Goal: Use online tool/utility: Utilize a website feature to perform a specific function

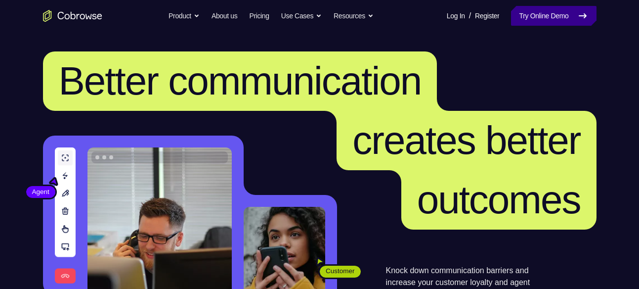
click at [534, 18] on link "Try Online Demo" at bounding box center [553, 16] width 85 height 20
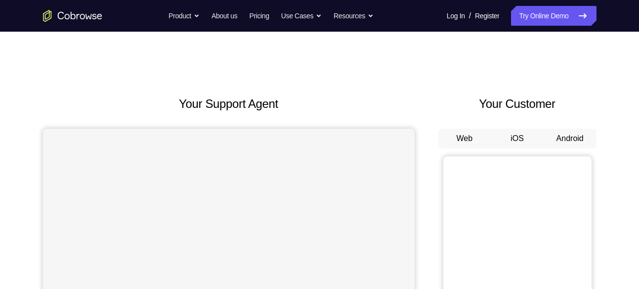
click at [575, 143] on button "Android" at bounding box center [570, 139] width 53 height 20
click at [567, 141] on button "Android" at bounding box center [570, 139] width 53 height 20
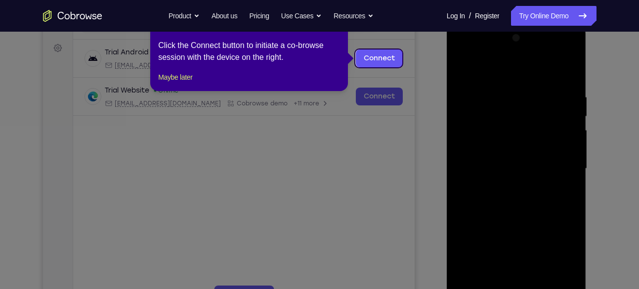
drag, startPoint x: 161, startPoint y: 85, endPoint x: 549, endPoint y: 168, distance: 396.3
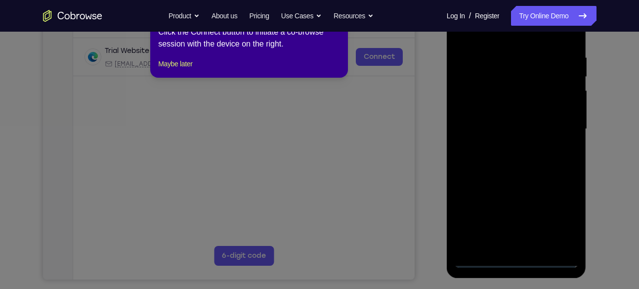
scroll to position [181, 0]
click at [192, 69] on button "Maybe later" at bounding box center [175, 63] width 34 height 12
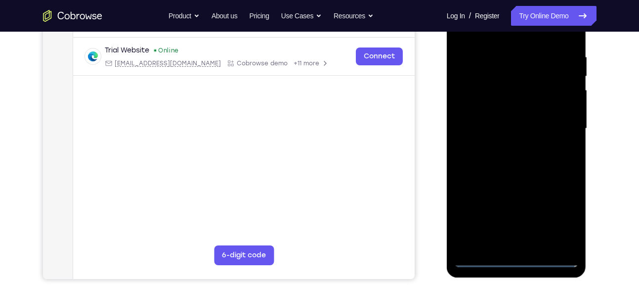
click at [514, 258] on div at bounding box center [516, 128] width 125 height 277
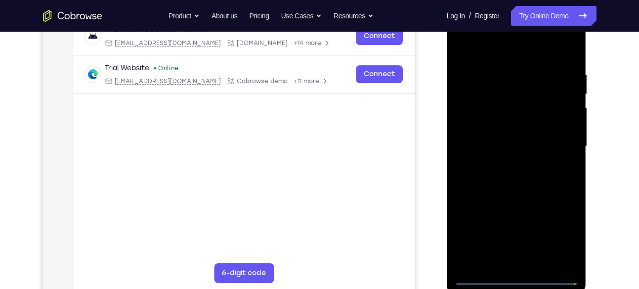
scroll to position [157, 0]
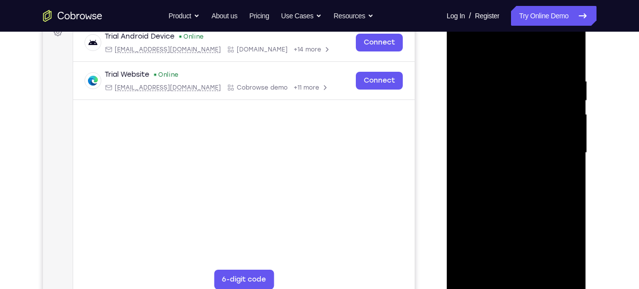
click at [563, 238] on div at bounding box center [516, 152] width 125 height 277
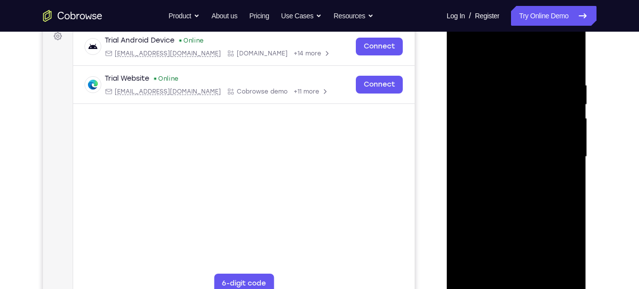
scroll to position [150, 0]
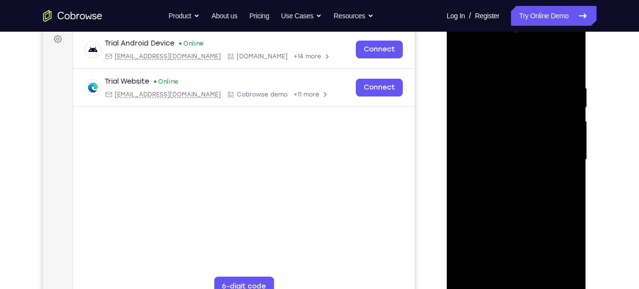
click at [483, 68] on div at bounding box center [516, 159] width 125 height 277
click at [555, 149] on div at bounding box center [516, 159] width 125 height 277
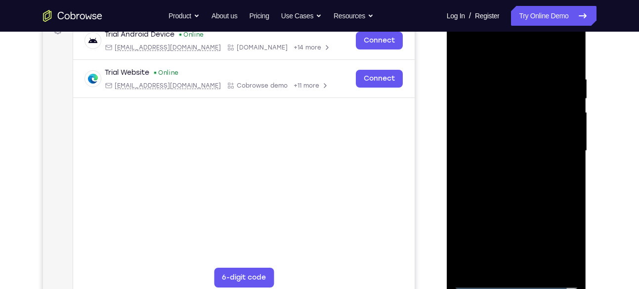
scroll to position [161, 0]
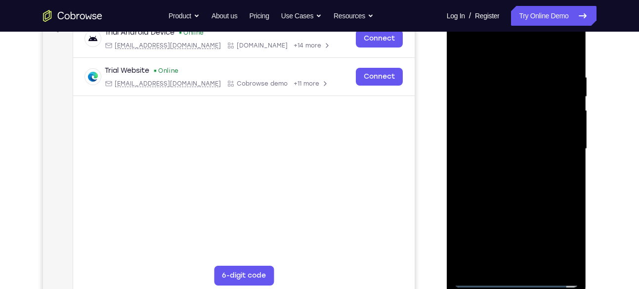
click at [556, 143] on div at bounding box center [516, 148] width 125 height 277
click at [557, 146] on div at bounding box center [516, 148] width 125 height 277
click at [507, 168] on div at bounding box center [516, 148] width 125 height 277
click at [505, 168] on div at bounding box center [516, 148] width 125 height 277
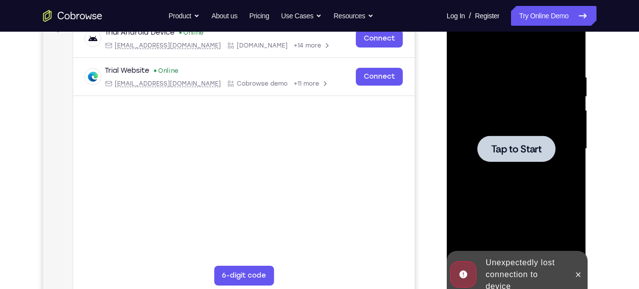
click at [505, 168] on div at bounding box center [516, 148] width 125 height 277
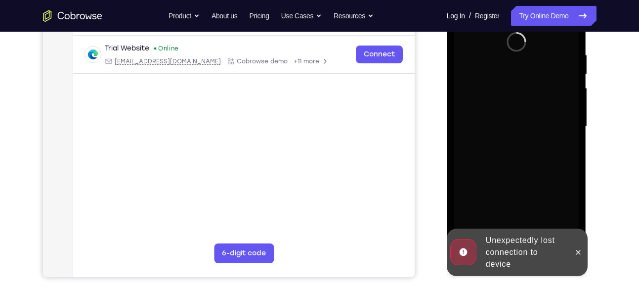
scroll to position [183, 0]
click at [578, 252] on icon at bounding box center [578, 251] width 4 height 4
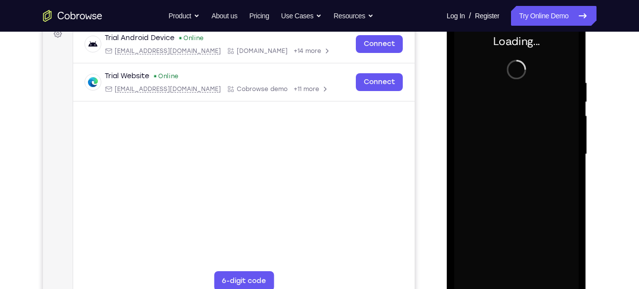
scroll to position [156, 0]
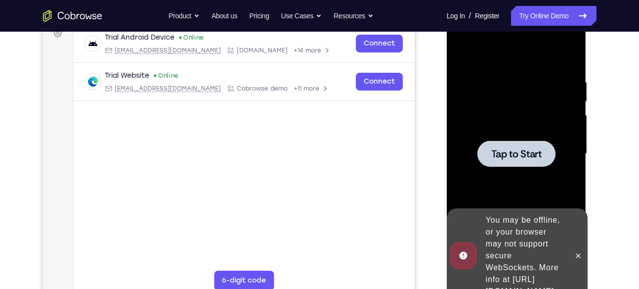
click at [533, 155] on span "Tap to Start" at bounding box center [516, 154] width 50 height 10
click at [577, 252] on icon at bounding box center [578, 256] width 8 height 8
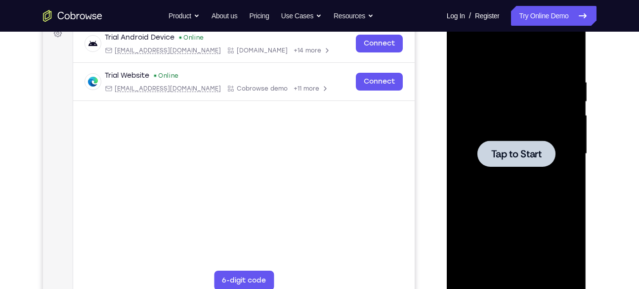
click at [490, 116] on div at bounding box center [516, 153] width 125 height 277
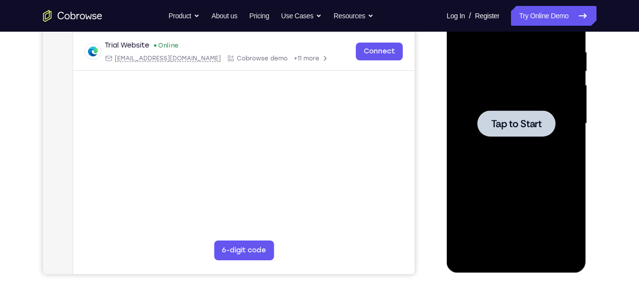
click at [532, 127] on span "Tap to Start" at bounding box center [516, 124] width 50 height 10
click at [576, 20] on link "Try Online Demo" at bounding box center [553, 16] width 85 height 20
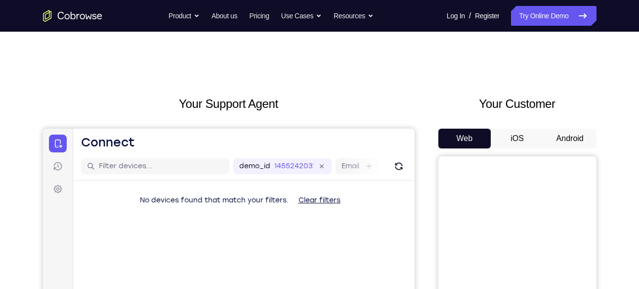
click at [574, 128] on div "Your Customer Web iOS Android" at bounding box center [517, 277] width 158 height 365
click at [574, 137] on button "Android" at bounding box center [570, 139] width 53 height 20
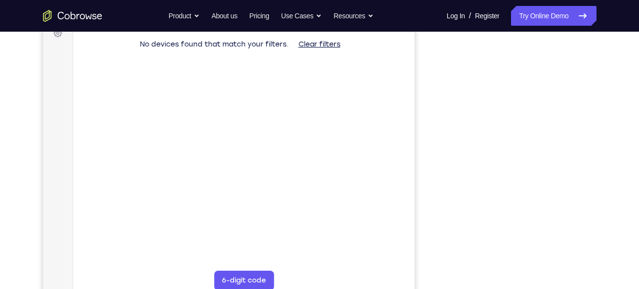
scroll to position [156, 0]
